Goal: Information Seeking & Learning: Learn about a topic

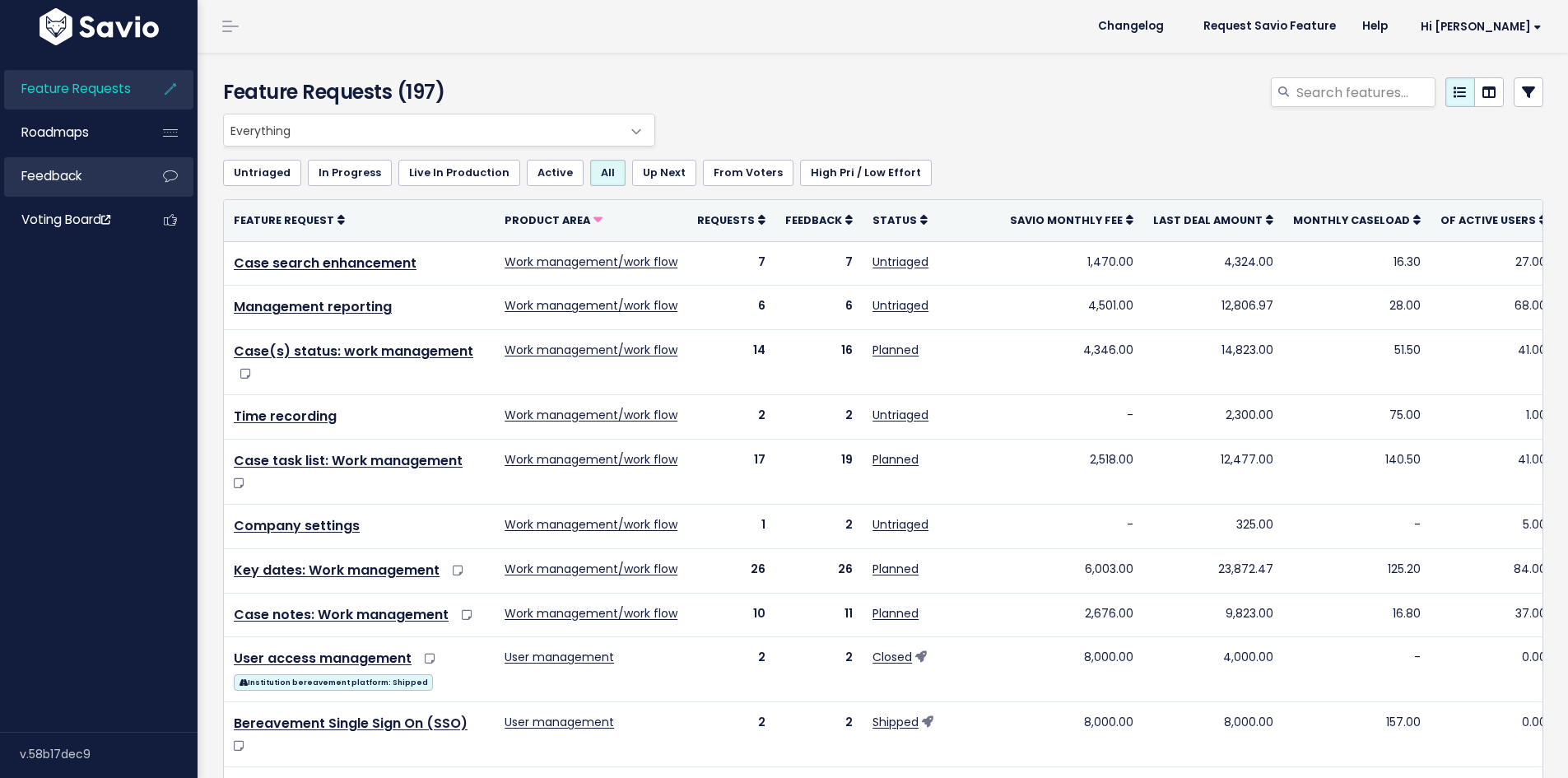
click at [85, 177] on link "Feedback" at bounding box center [70, 176] width 132 height 38
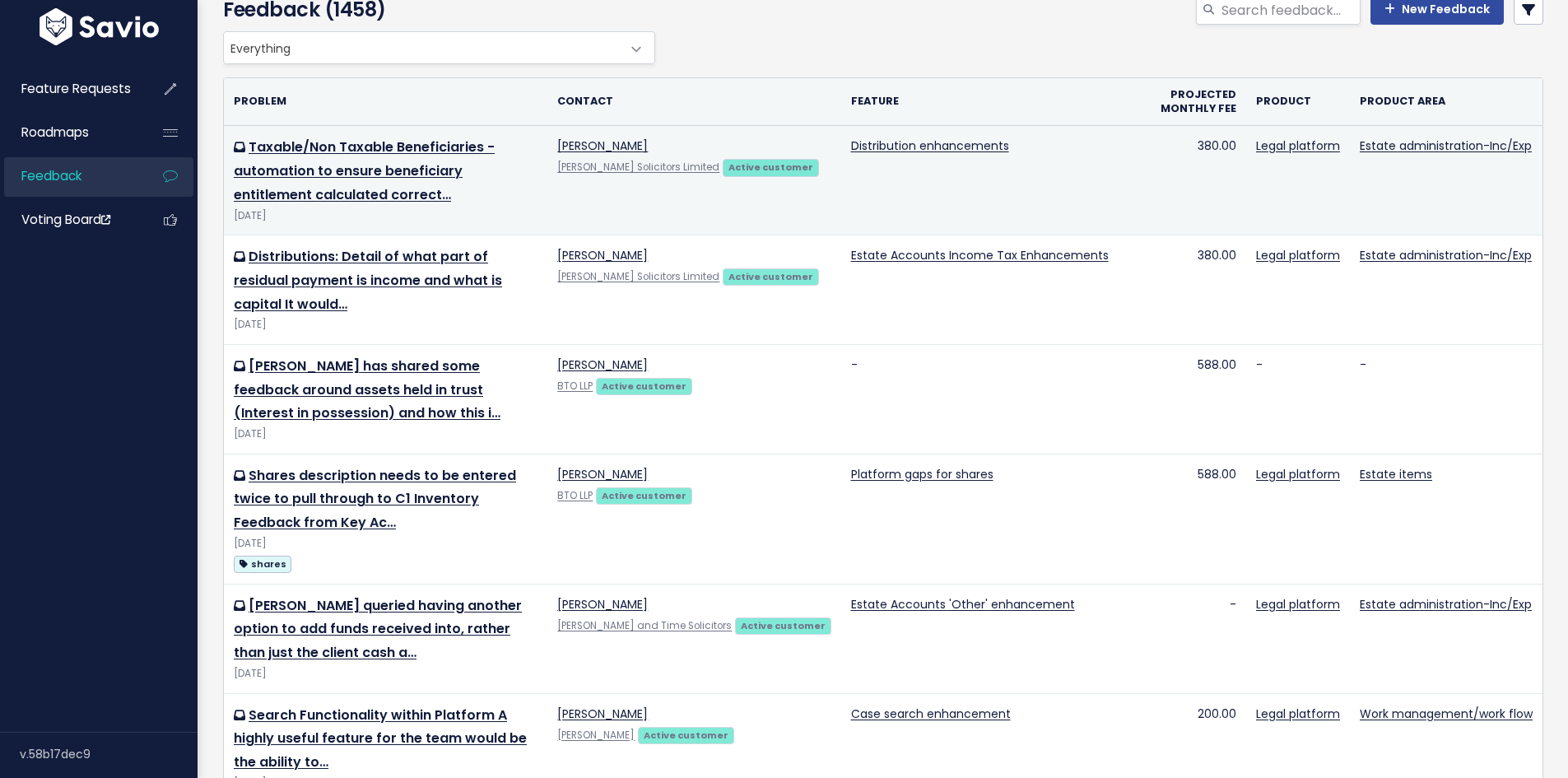
scroll to position [165, 0]
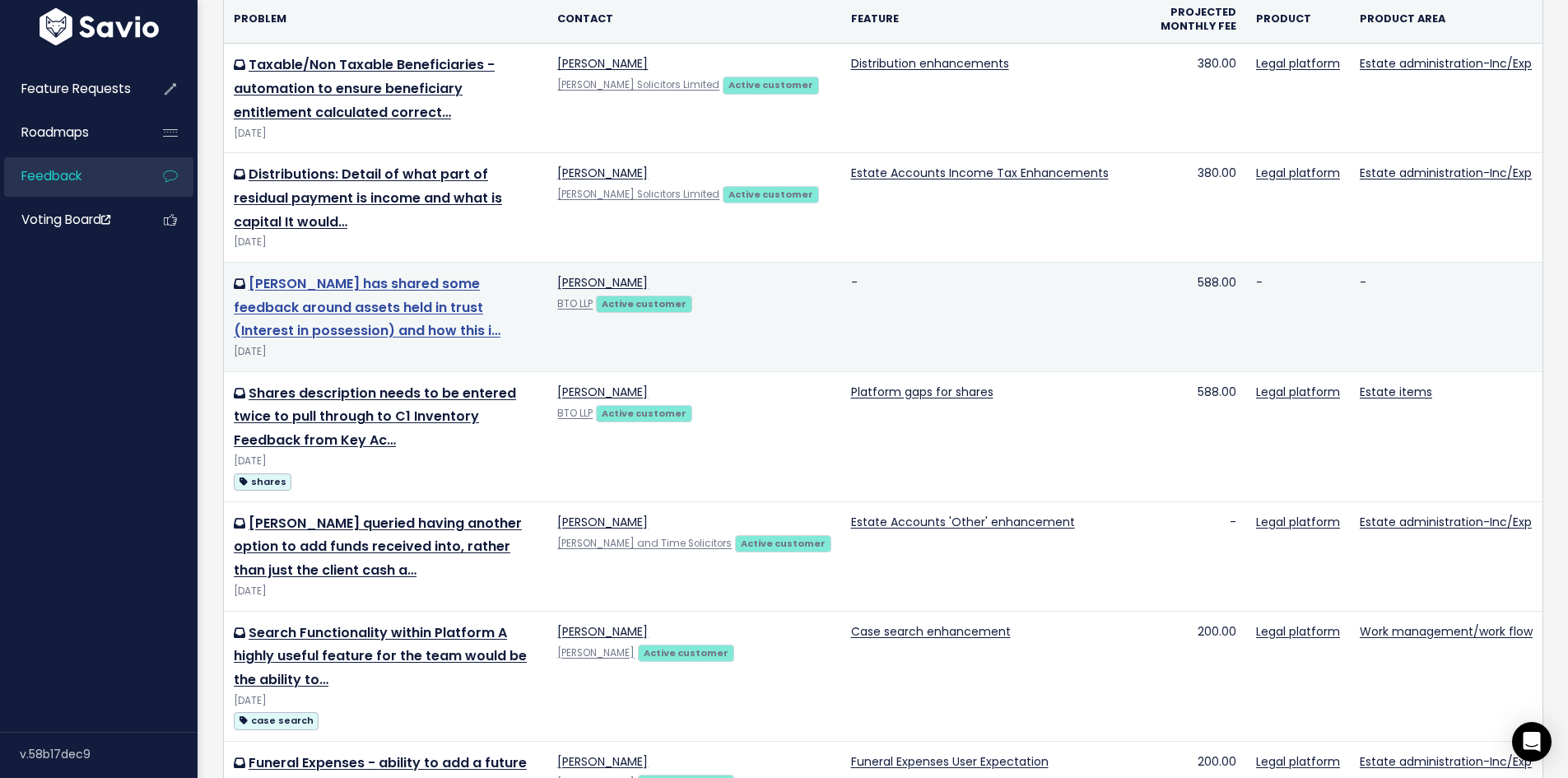
click at [498, 305] on link "[PERSON_NAME] has shared some feedback around assets held in trust (Interest in…" at bounding box center [367, 307] width 267 height 67
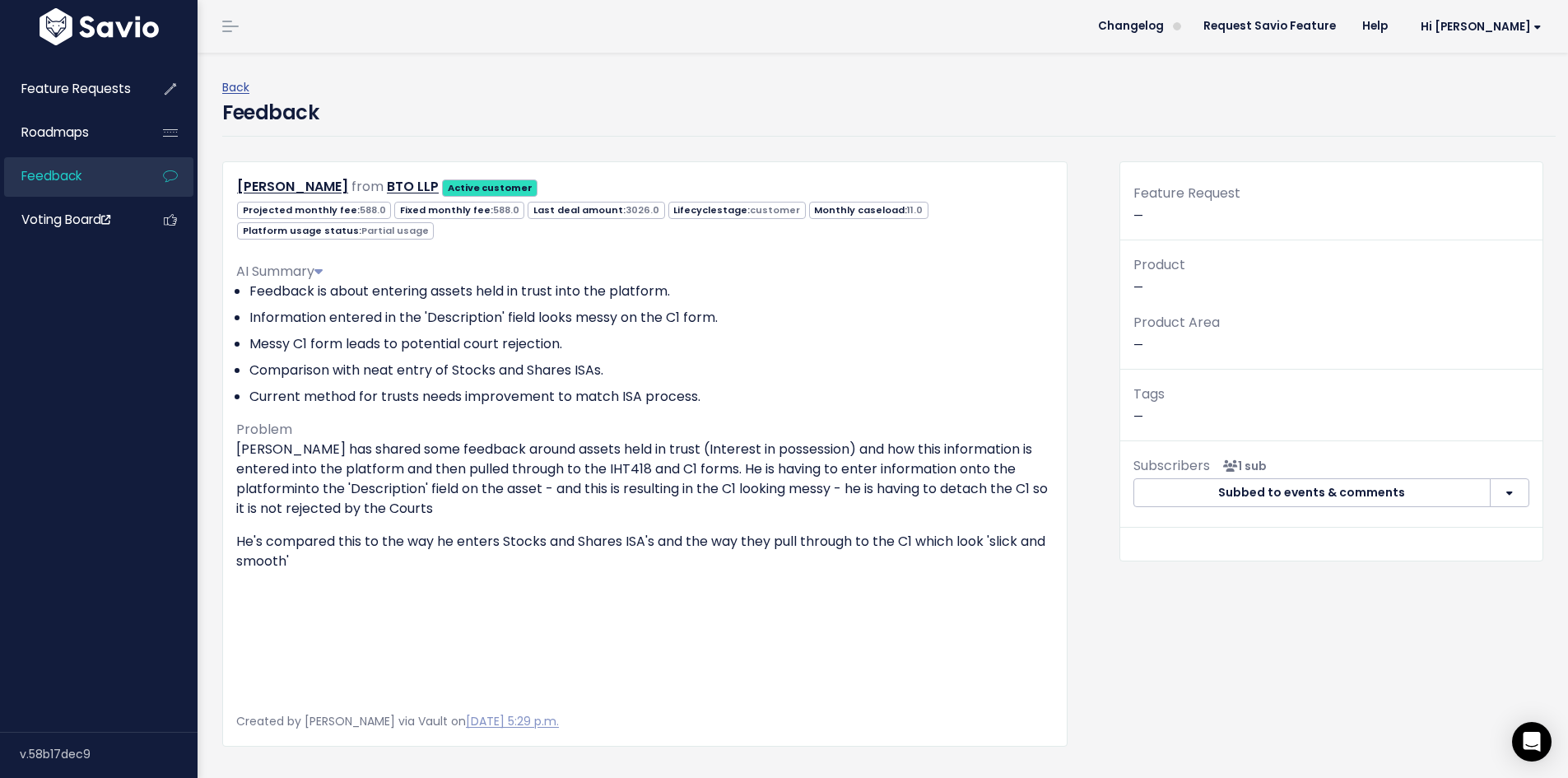
click at [1123, 412] on div "Tags —" at bounding box center [1331, 412] width 422 height 59
click at [1134, 414] on p "Tags —" at bounding box center [1332, 404] width 396 height 44
